Goal: Information Seeking & Learning: Compare options

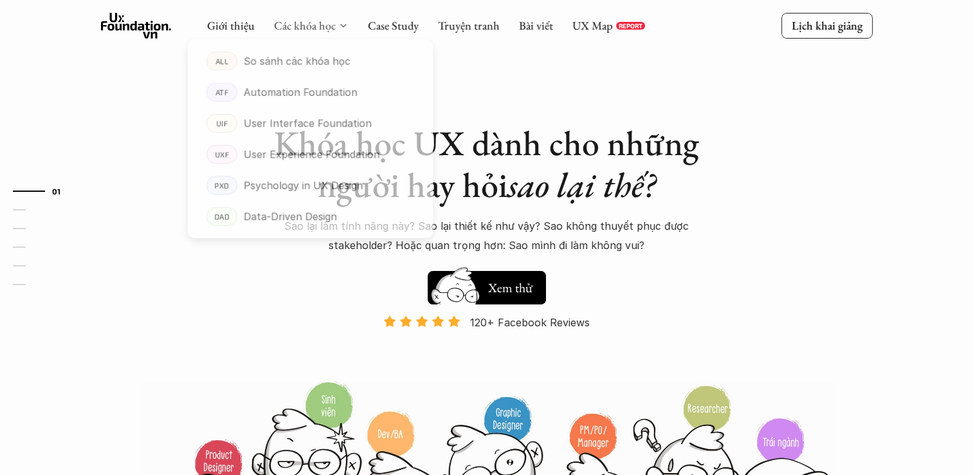
click at [323, 26] on link "Các khóa học" at bounding box center [305, 25] width 62 height 15
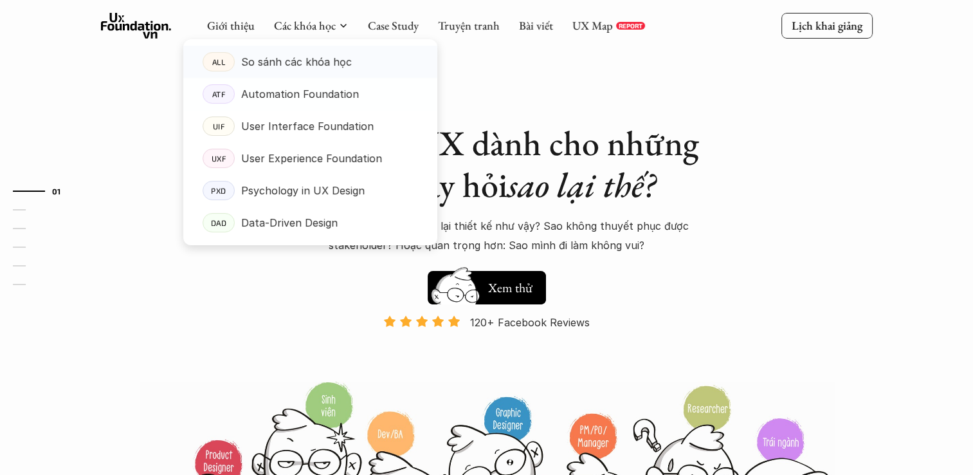
click at [321, 63] on p "So sánh các khóa học" at bounding box center [296, 61] width 111 height 19
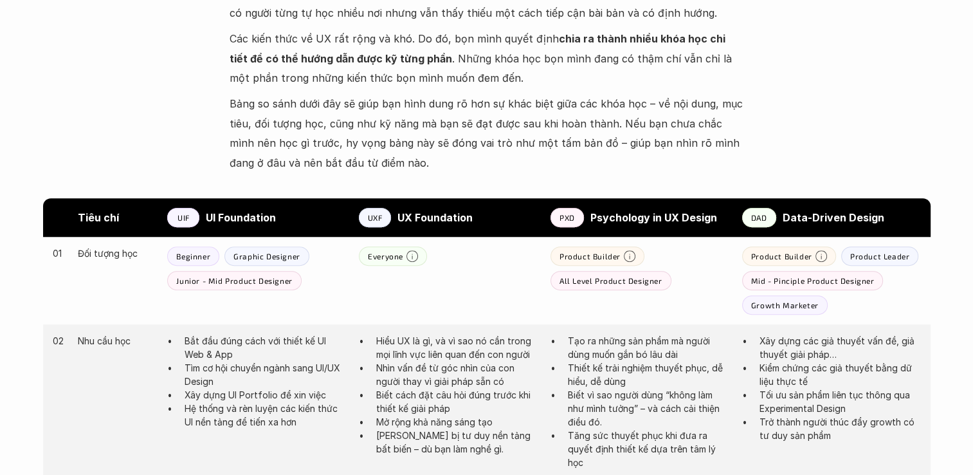
scroll to position [600, 0]
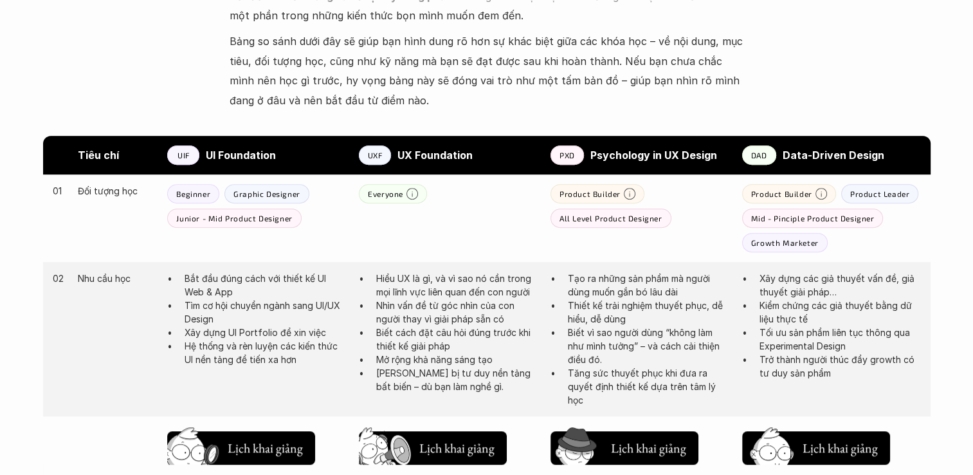
click at [180, 156] on p "UIF" at bounding box center [184, 155] width 12 height 9
click at [248, 193] on p "Graphic Designer" at bounding box center [267, 193] width 67 height 9
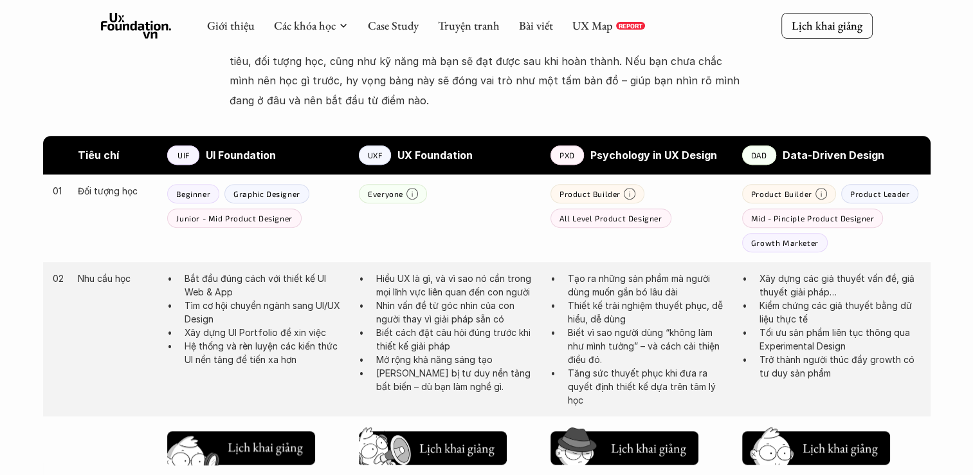
click at [239, 452] on h5 "Lịch khai giảng" at bounding box center [265, 447] width 75 height 18
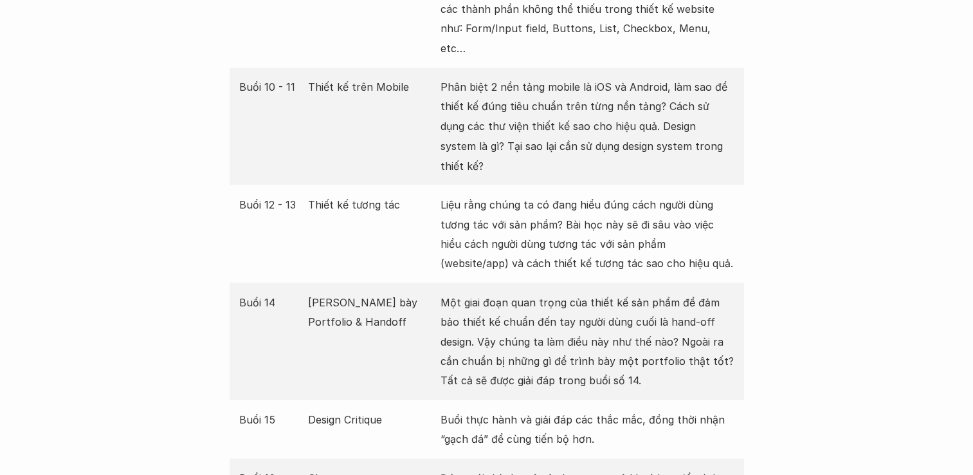
scroll to position [2445, 0]
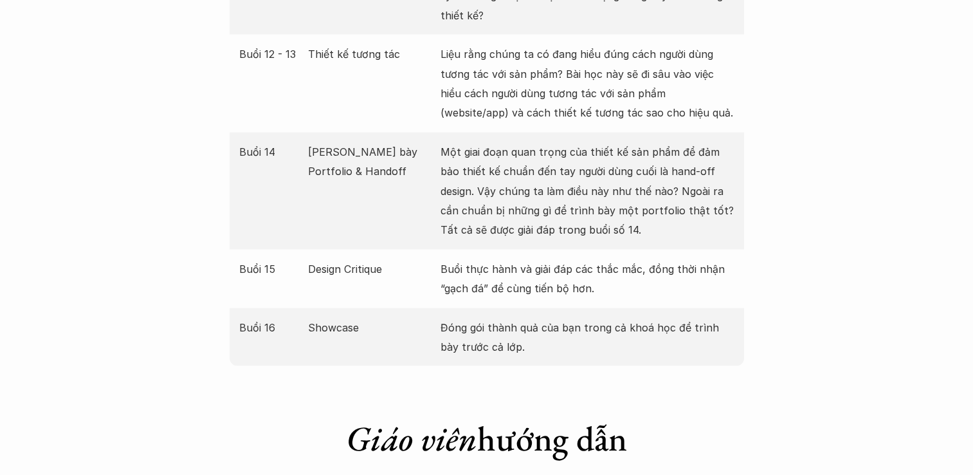
scroll to position [600, 0]
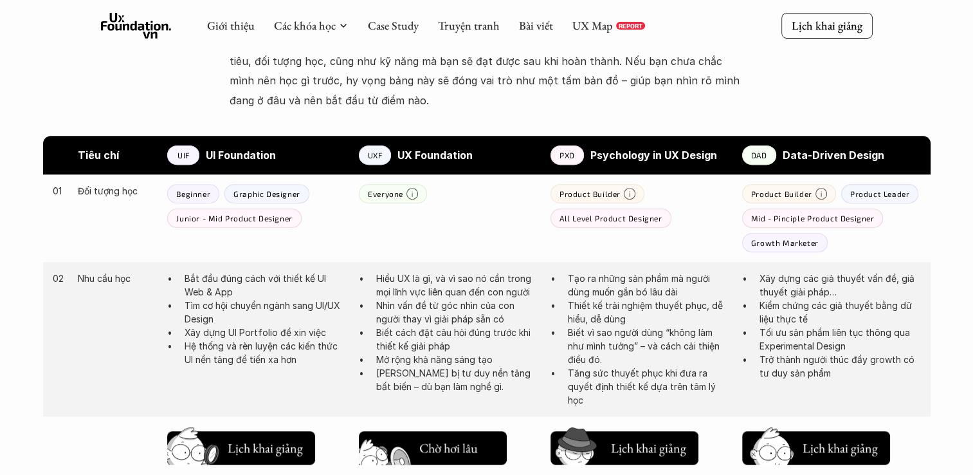
click at [450, 452] on h5 "Lịch khai giảng" at bounding box center [456, 446] width 75 height 18
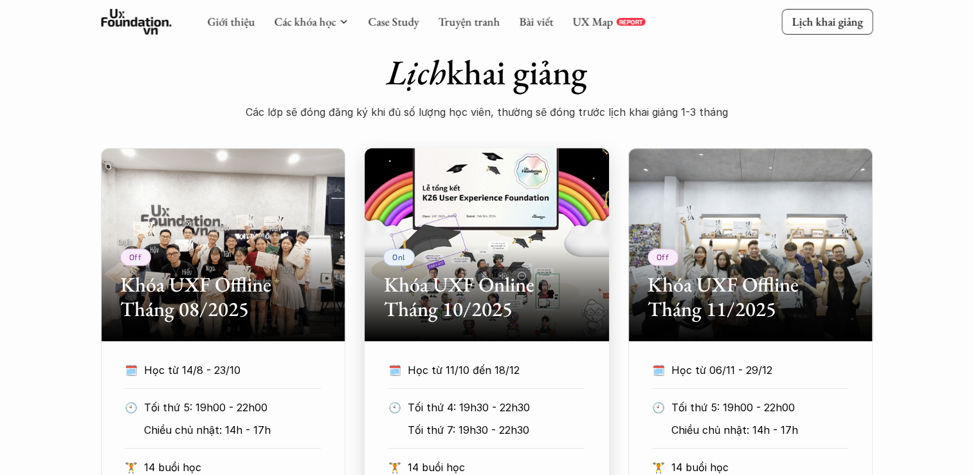
scroll to position [644, 0]
